Goal: Information Seeking & Learning: Learn about a topic

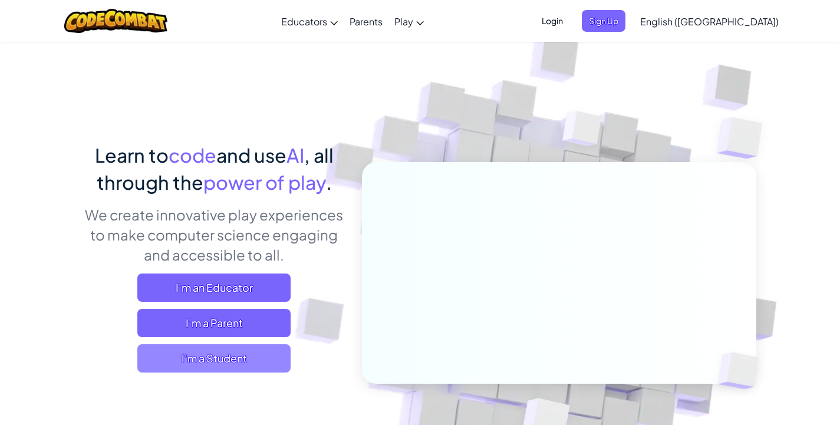
click at [249, 369] on span "I'm a Student" at bounding box center [213, 358] width 153 height 28
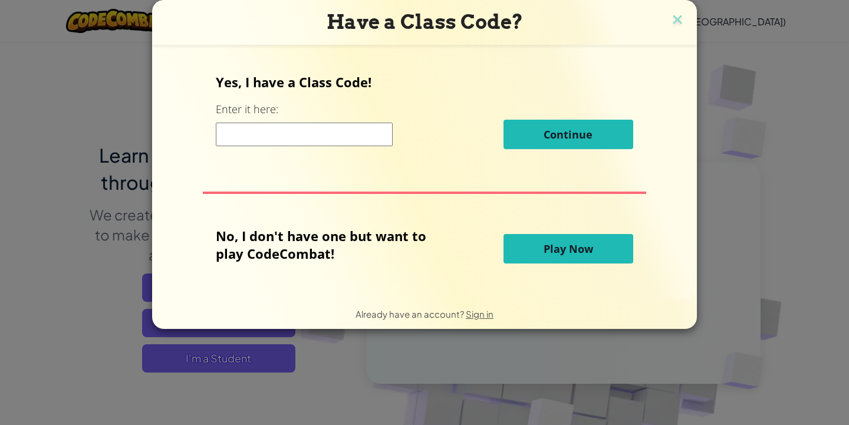
click at [253, 128] on input at bounding box center [304, 135] width 177 height 24
click at [536, 247] on button "Play Now" at bounding box center [568, 248] width 130 height 29
click at [536, 249] on button "Play Now" at bounding box center [568, 248] width 130 height 29
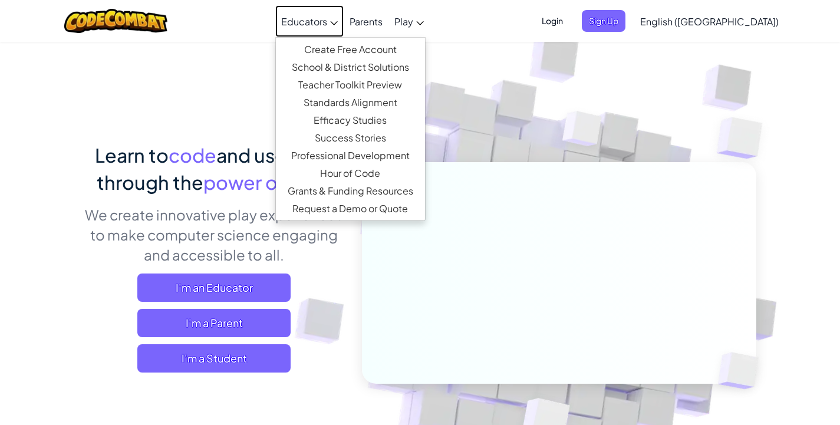
click at [344, 32] on link "Educators" at bounding box center [309, 21] width 68 height 32
